Goal: Find specific page/section: Find specific page/section

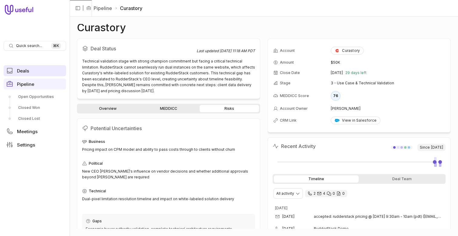
click at [21, 73] on link "Deals" at bounding box center [35, 70] width 62 height 11
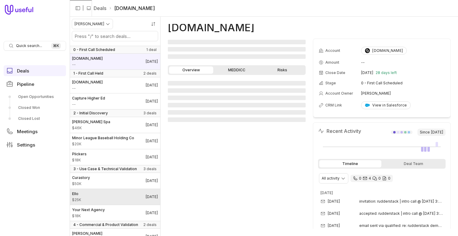
scroll to position [65, 0]
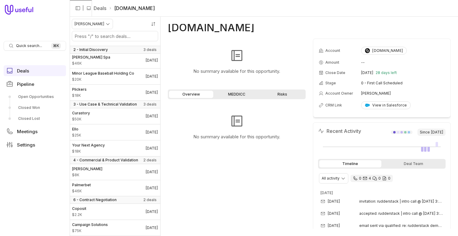
click at [99, 200] on span "6 - Contract Negotiation" at bounding box center [94, 199] width 43 height 5
